Goal: Information Seeking & Learning: Learn about a topic

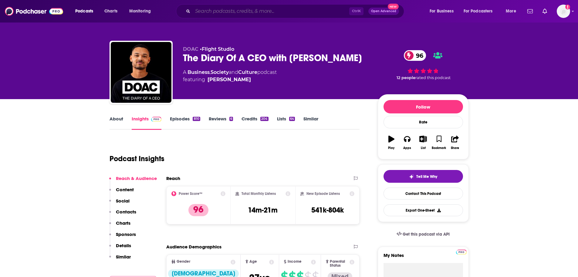
click at [294, 14] on input "Search podcasts, credits, & more..." at bounding box center [271, 11] width 157 height 10
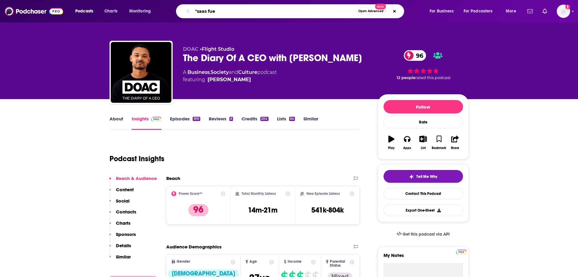
type input ""saas fuel"
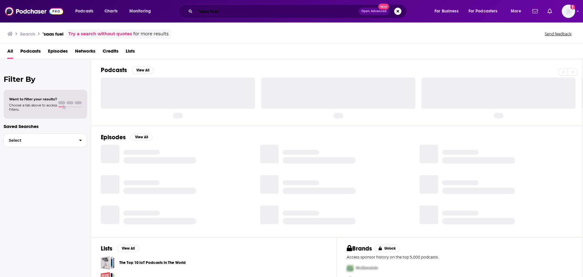
click at [294, 14] on input ""saas fuel" at bounding box center [277, 11] width 164 height 10
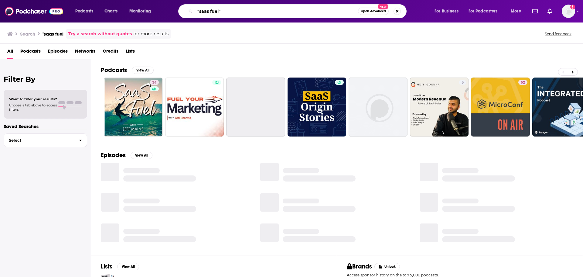
type input ""saas fuel""
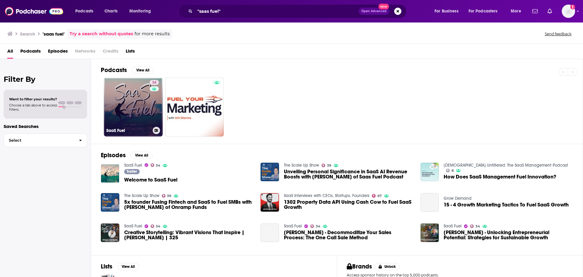
click at [147, 103] on link "34 SaaS Fuel" at bounding box center [133, 106] width 59 height 59
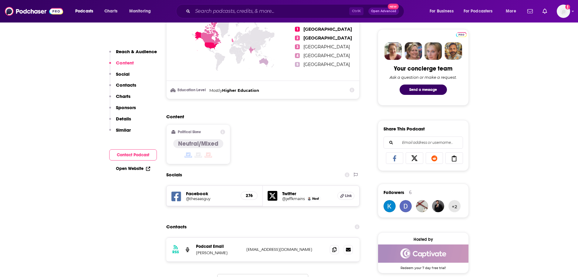
scroll to position [142, 0]
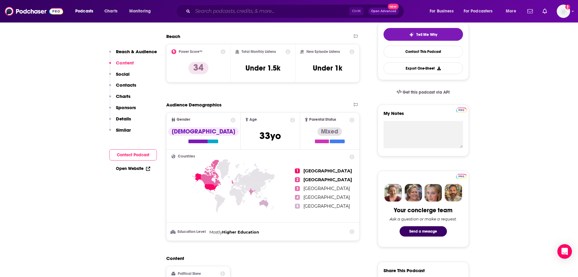
click at [251, 13] on input "Search podcasts, credits, & more..." at bounding box center [271, 11] width 157 height 10
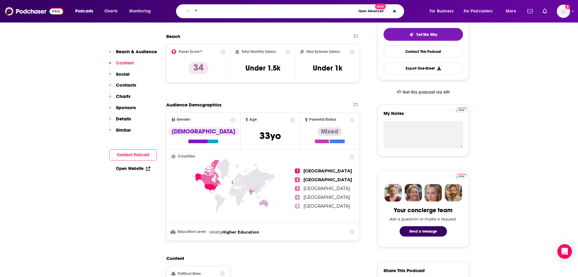
click at [211, 14] on input """ at bounding box center [274, 11] width 163 height 10
paste input "Stonks Go Moon"
type input ""Stonks Go Moon""
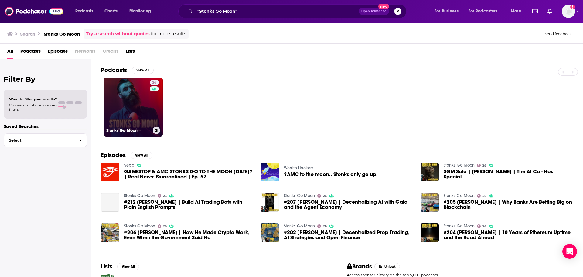
click at [123, 108] on link "26 Stonks Go Moon" at bounding box center [133, 106] width 59 height 59
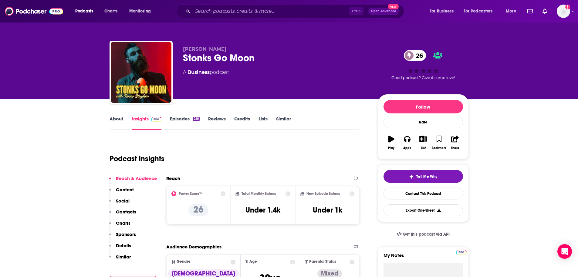
scroll to position [142, 0]
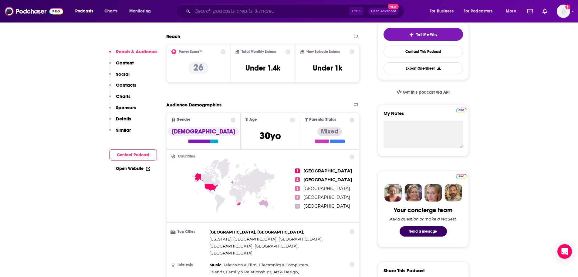
click at [253, 8] on input "Search podcasts, credits, & more..." at bounding box center [271, 11] width 157 height 10
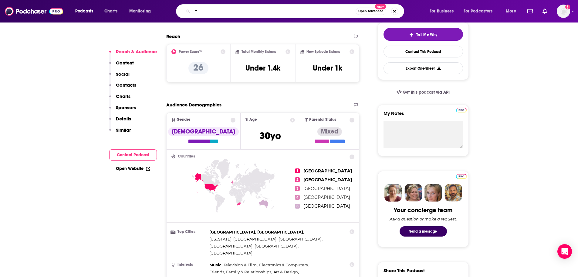
paste input "Business leaders, coaches, consultants, and thought leaders, The Story Power Po…"
type input ""Business leaders, coaches, consultants, and thought leaders, The Story Power P…"
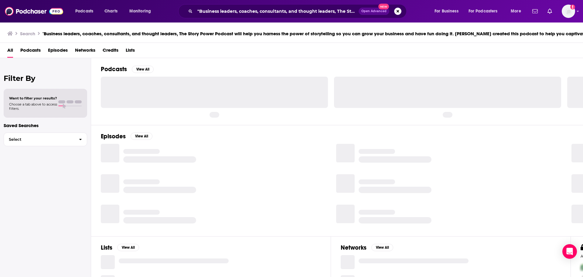
click at [402, 12] on div ""Business leaders, coaches, consultants, and thought leaders, The Story Power P…" at bounding box center [292, 11] width 228 height 14
click at [399, 10] on button "Search podcasts, credits, & more..." at bounding box center [397, 11] width 7 height 7
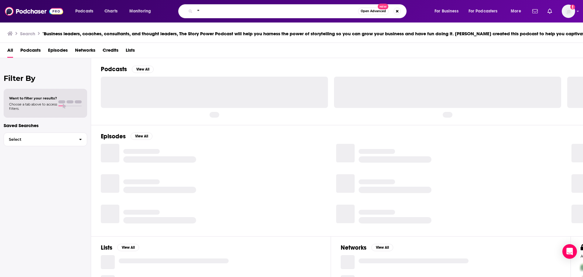
paste input "The Story Power Marketing Show"
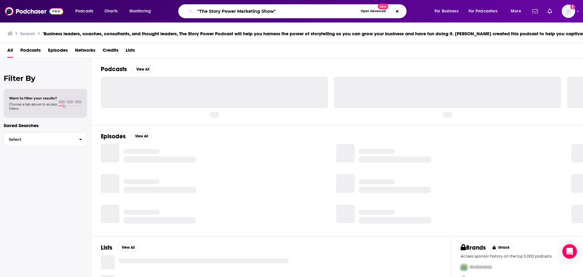
type input ""The Story Power Marketing Show""
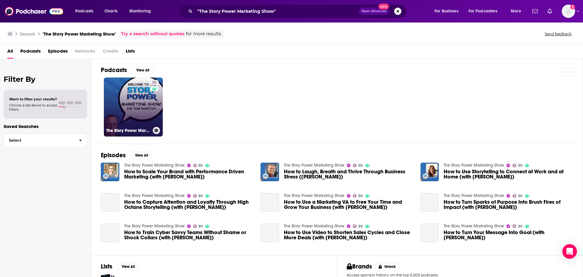
click at [155, 95] on div "30" at bounding box center [155, 103] width 11 height 47
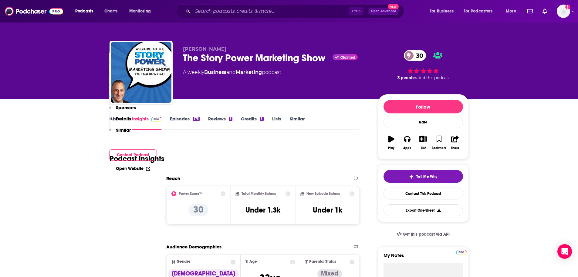
scroll to position [142, 0]
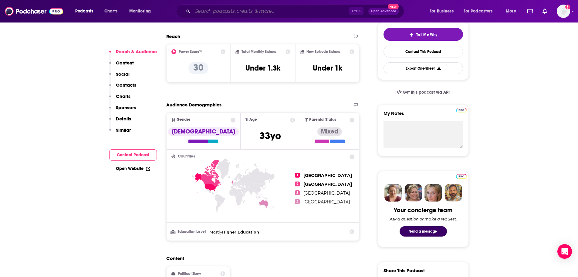
click at [203, 12] on input "Search podcasts, credits, & more..." at bounding box center [271, 11] width 157 height 10
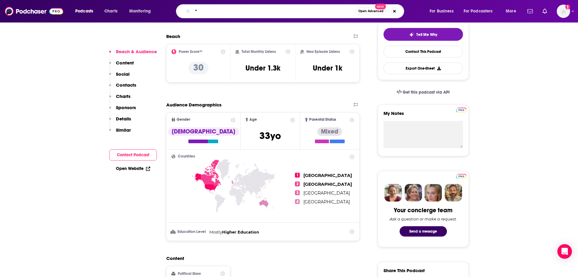
paste input "Weekly crash course on the stories, trends and innovations shaping advertising,…"
type input ""Weekly crash course on the stories, trends and innovations shaping advertising…"
click at [397, 13] on button "Search podcasts, credits, & more..." at bounding box center [394, 11] width 7 height 7
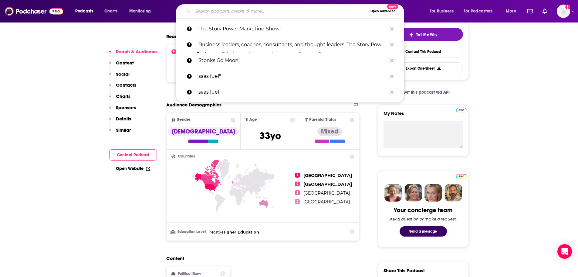
click at [210, 9] on input "Search podcasts, credits, & more..." at bounding box center [280, 11] width 175 height 10
type input ":"
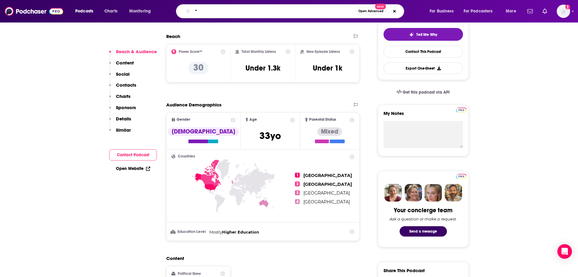
paste input "Ad Age Insider"
type input ""Ad Age Insider""
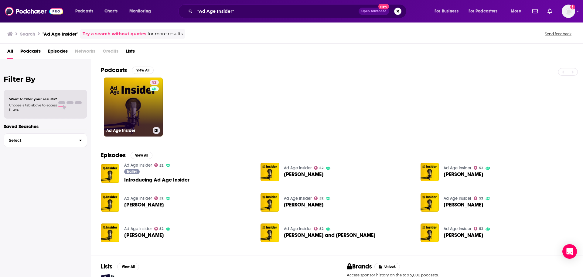
click at [124, 102] on link "52 Ad Age Insider" at bounding box center [133, 106] width 59 height 59
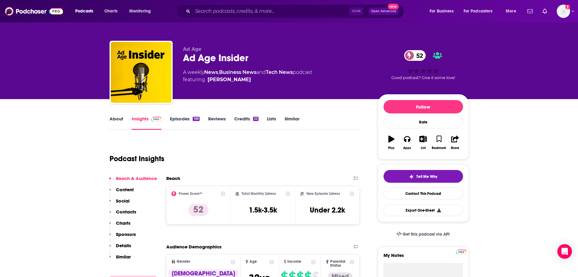
scroll to position [142, 0]
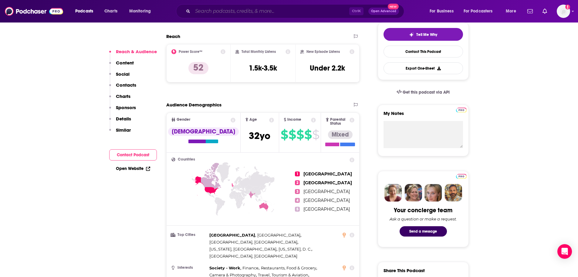
click at [219, 9] on input "Search podcasts, credits, & more..." at bounding box center [271, 11] width 157 height 10
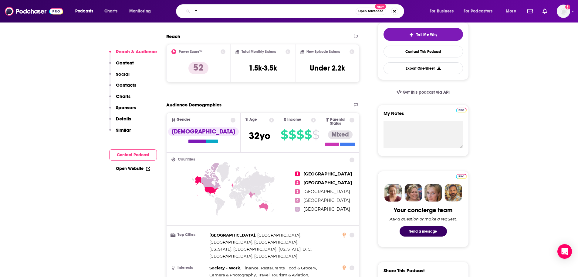
click at [210, 16] on input """ at bounding box center [274, 11] width 163 height 10
paste input "Talk Commerce"
type input ""Talk Commerce ""
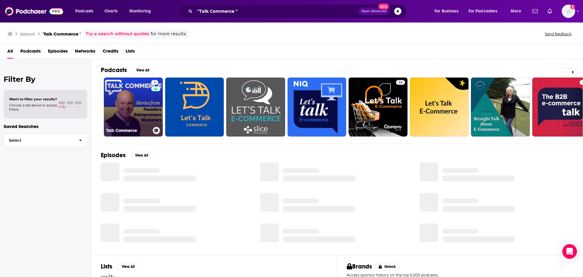
click at [158, 105] on div "2" at bounding box center [155, 103] width 9 height 47
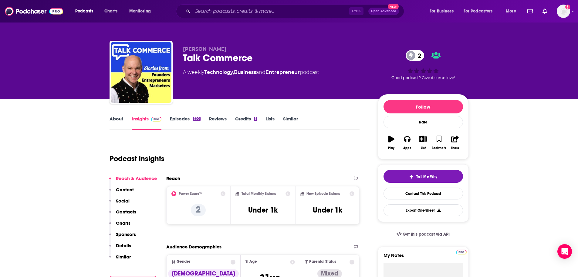
click at [112, 118] on link "About" at bounding box center [117, 123] width 14 height 14
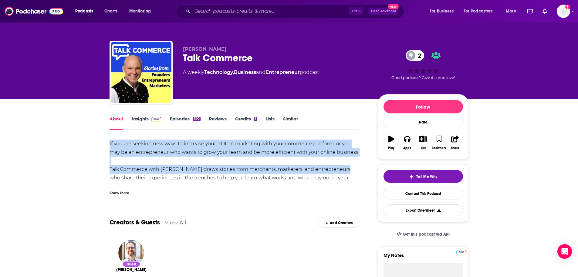
drag, startPoint x: 108, startPoint y: 142, endPoint x: 337, endPoint y: 173, distance: 231.1
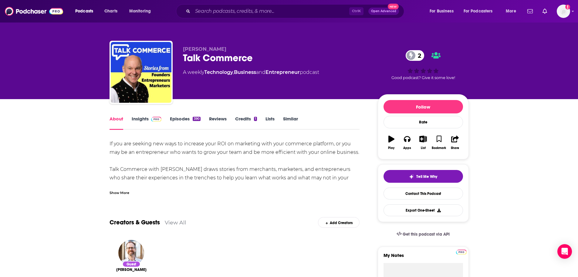
click at [128, 193] on div "Show More" at bounding box center [120, 192] width 20 height 6
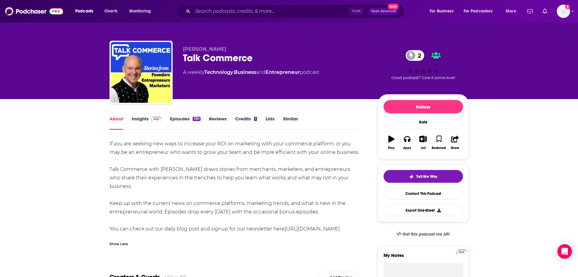
drag, startPoint x: 108, startPoint y: 169, endPoint x: 326, endPoint y: 214, distance: 222.0
copy div "Talk Commerce with [PERSON_NAME] draws stories from merchants, marketers, and e…"
click at [198, 6] on input "Search podcasts, credits, & more..." at bounding box center [271, 11] width 157 height 10
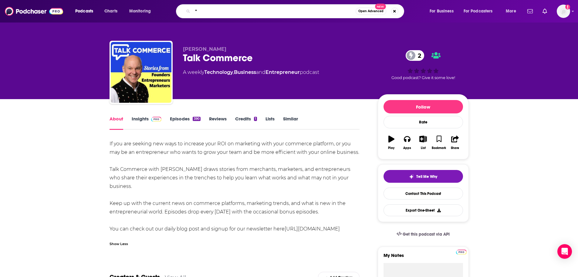
paste input """
type input """"
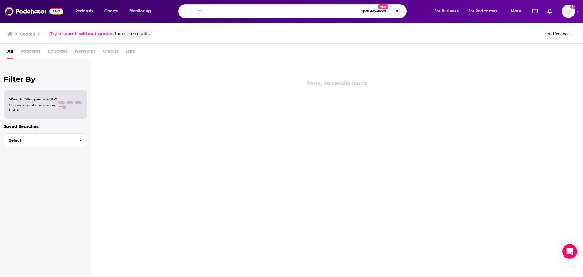
drag, startPoint x: 260, startPoint y: 12, endPoint x: 172, endPoint y: 7, distance: 88.8
click at [172, 7] on div """ Open Advanced New" at bounding box center [299, 11] width 260 height 14
paste input "Search podcasts, credits, & more..."
click at [232, 13] on input """ at bounding box center [276, 11] width 163 height 10
paste input "Mission Matters Business Podcast"
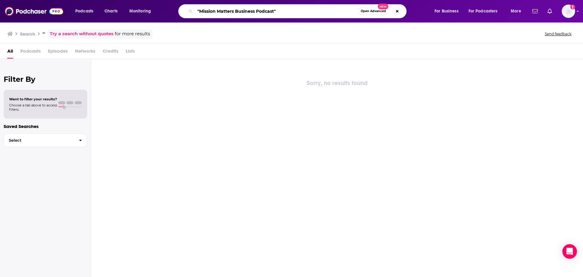
type input ""Mission Matters Business Podcast""
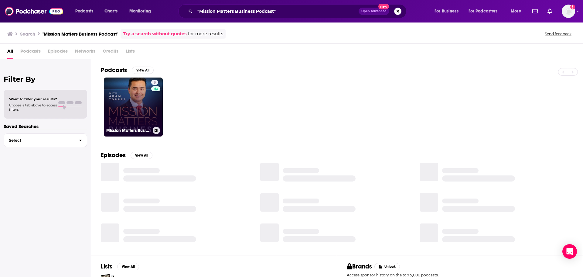
click at [138, 107] on link "8 Mission Matters Business Podcast with [PERSON_NAME]" at bounding box center [133, 106] width 59 height 59
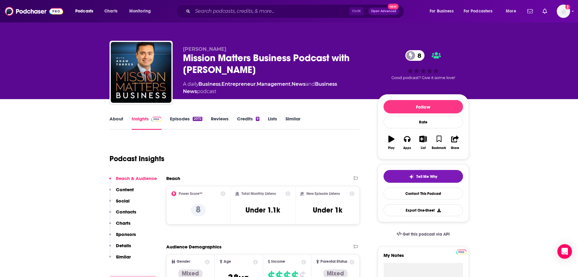
scroll to position [142, 0]
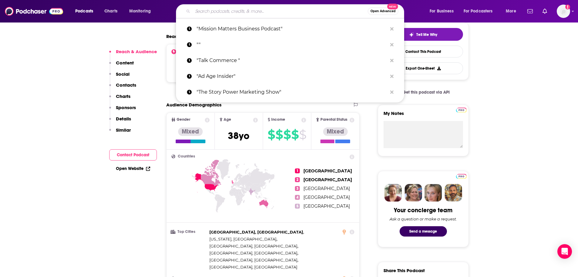
click at [228, 12] on input "Search podcasts, credits, & more..." at bounding box center [280, 11] width 175 height 10
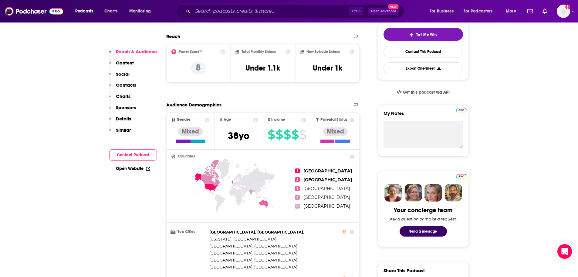
click at [250, 2] on div "Podcasts Charts Monitoring Ctrl K Open Advanced New For Business For Podcasters…" at bounding box center [289, 11] width 578 height 22
click at [250, 10] on input "Search podcasts, credits, & more..." at bounding box center [271, 11] width 157 height 10
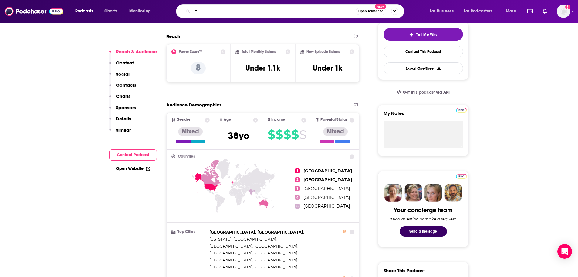
paste input "Generative Now: AI Builders on Creating the Future"
type input ""Generative Now: AI Builders on Creating the Future""
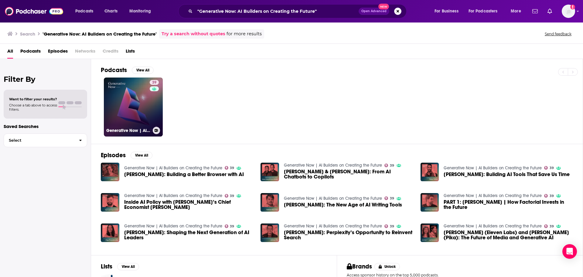
click at [148, 107] on link "39 Generative Now | AI Builders on Creating the Future" at bounding box center [133, 106] width 59 height 59
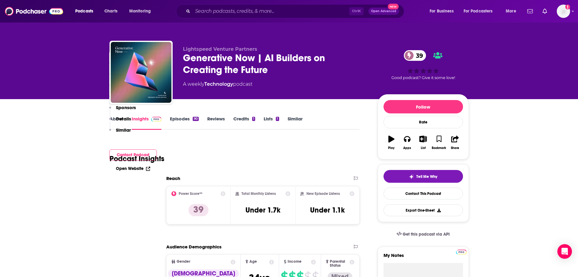
scroll to position [142, 0]
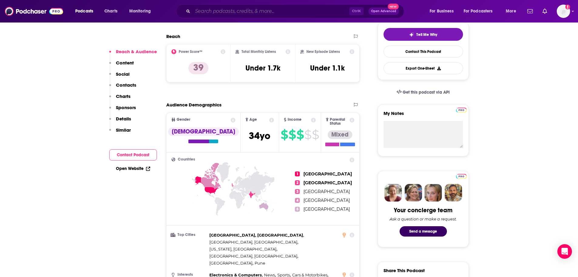
click at [286, 12] on input "Search podcasts, credits, & more..." at bounding box center [271, 11] width 157 height 10
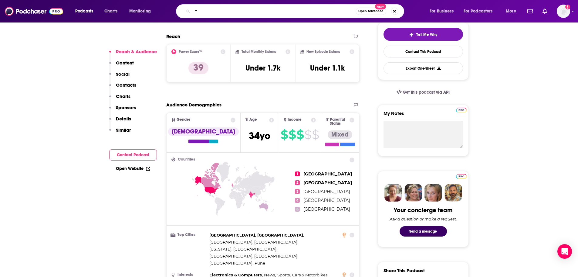
paste input "The [PERSON_NAME] Show"
type input ""The [PERSON_NAME] Show""
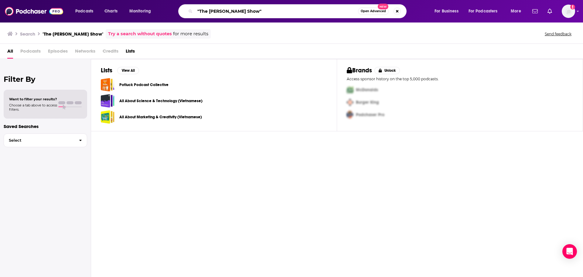
click at [266, 9] on input ""The [PERSON_NAME] Show"" at bounding box center [276, 11] width 163 height 10
drag, startPoint x: 260, startPoint y: 11, endPoint x: 177, endPoint y: 9, distance: 82.9
click at [177, 9] on div ""The [PERSON_NAME] Show" Open Advanced New" at bounding box center [299, 11] width 260 height 14
type input "[PERSON_NAME]"
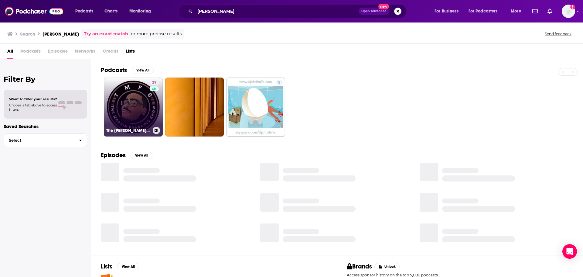
click at [131, 119] on link "29 The [PERSON_NAME] Show" at bounding box center [133, 106] width 59 height 59
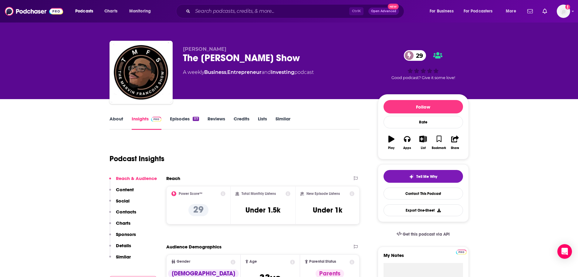
scroll to position [142, 0]
